Goal: Find specific page/section: Find specific page/section

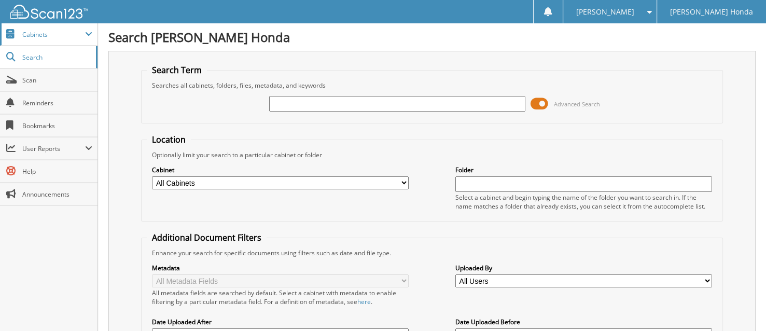
click at [89, 35] on span at bounding box center [88, 34] width 7 height 8
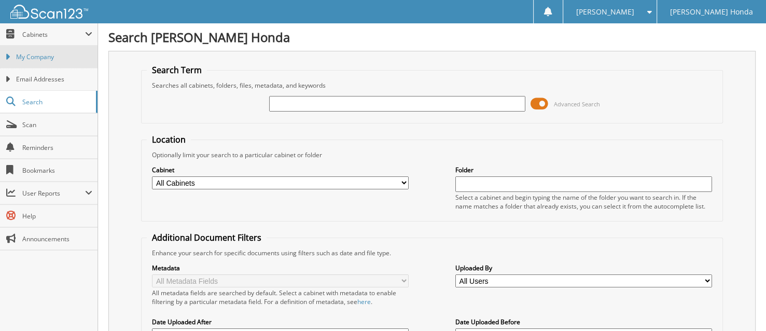
click at [72, 56] on span "My Company" at bounding box center [54, 56] width 76 height 9
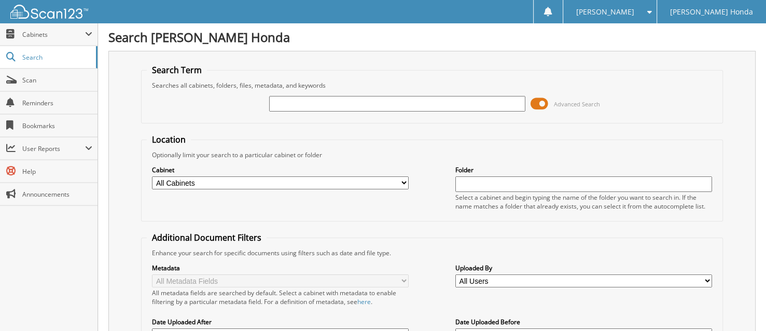
click at [276, 103] on input "text" at bounding box center [397, 104] width 257 height 16
type input "empty"
click at [534, 105] on span at bounding box center [540, 104] width 18 height 16
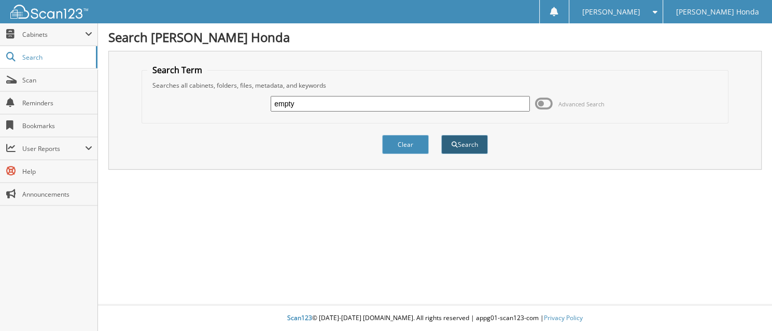
click at [486, 138] on button "Search" at bounding box center [464, 144] width 47 height 19
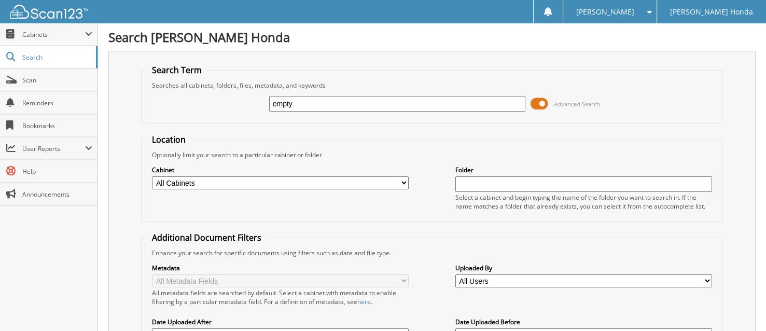
click at [538, 99] on span at bounding box center [540, 104] width 18 height 16
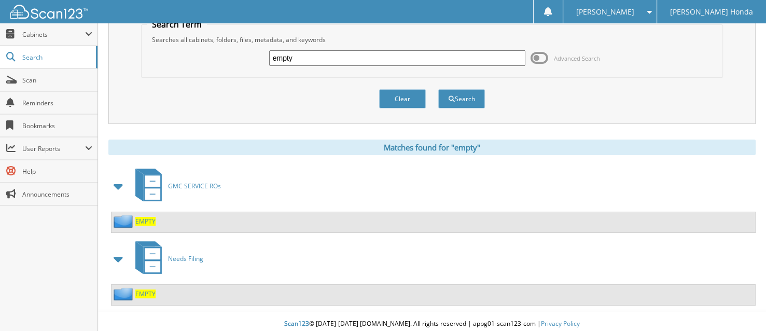
scroll to position [47, 0]
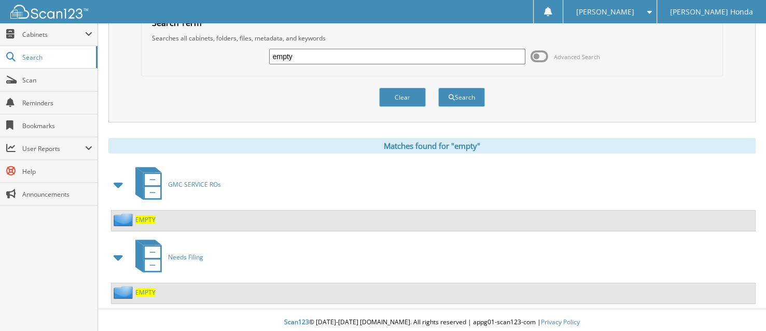
click at [145, 288] on span "EMPTY" at bounding box center [145, 292] width 20 height 9
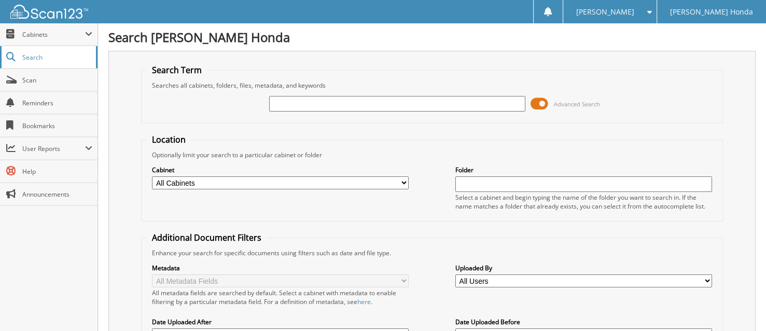
click at [77, 66] on link "Search" at bounding box center [49, 57] width 98 height 22
click at [314, 103] on input "text" at bounding box center [397, 104] width 257 height 16
type input "EMPTY"
click at [405, 176] on select "All Cabinets GMC PARTS INVOICES GMC SERVICE ROs Needs Filing" at bounding box center [280, 182] width 257 height 13
select select "37069"
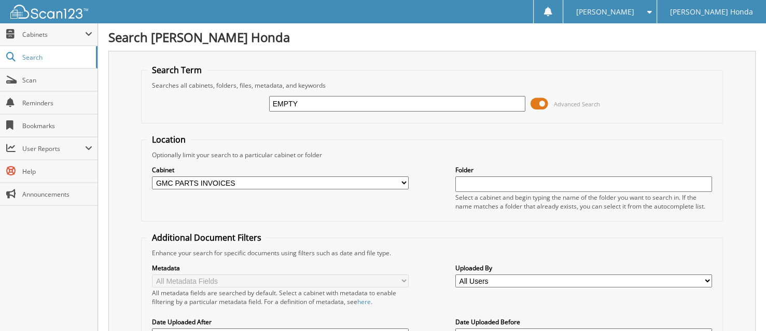
click at [152, 176] on select "All Cabinets GMC PARTS INVOICES GMC SERVICE ROs Needs Filing" at bounding box center [280, 182] width 257 height 13
click at [535, 103] on span at bounding box center [540, 104] width 18 height 16
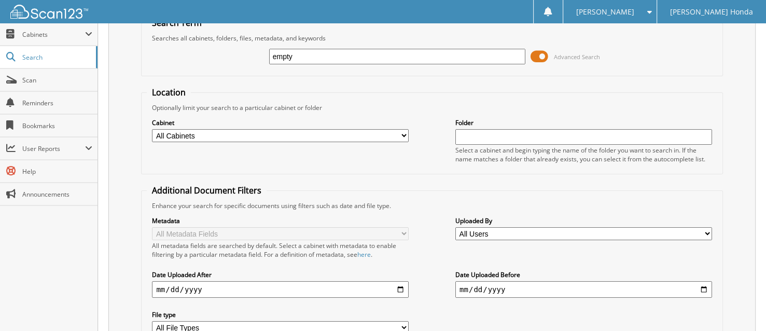
click at [394, 135] on select "All Cabinets GMC PARTS INVOICES GMC SERVICE ROs Needs Filing" at bounding box center [280, 135] width 257 height 13
select select "37067"
click at [152, 129] on select "All Cabinets GMC PARTS INVOICES GMC SERVICE ROs Needs Filing" at bounding box center [280, 135] width 257 height 13
click at [539, 59] on span at bounding box center [540, 57] width 18 height 16
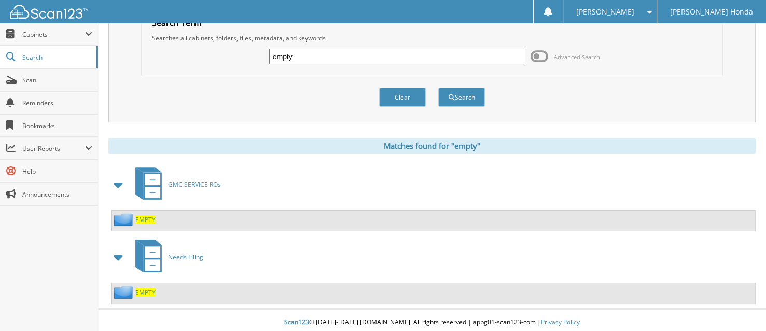
click at [145, 288] on span "EMPTY" at bounding box center [145, 292] width 20 height 9
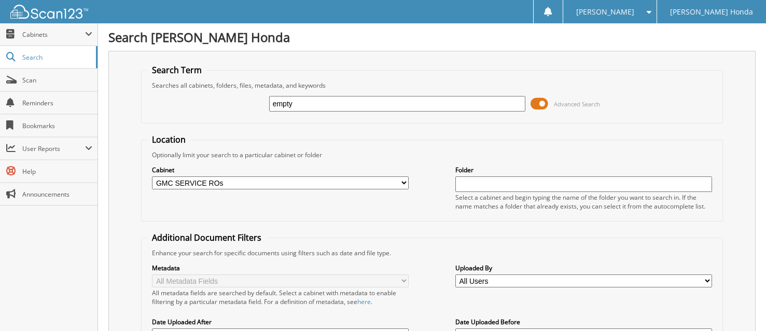
select select "37067"
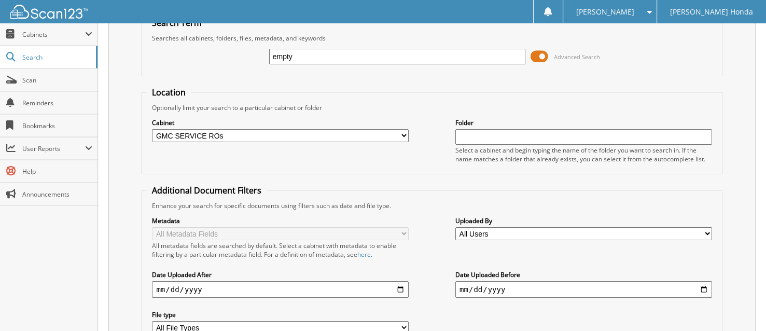
click at [546, 57] on span at bounding box center [540, 57] width 18 height 16
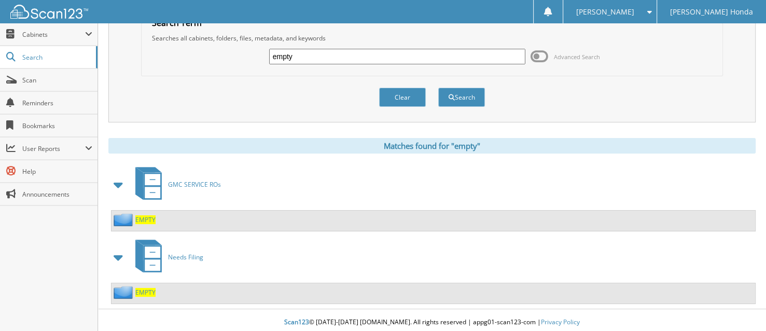
click at [149, 215] on span "EMPTY" at bounding box center [145, 219] width 20 height 9
